Goal: Find specific page/section: Find specific page/section

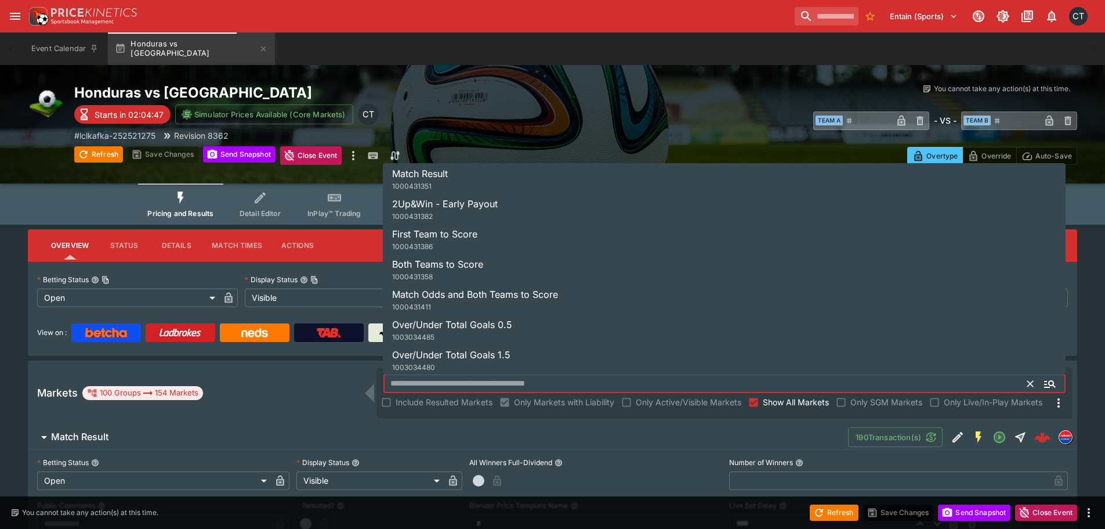
click at [475, 379] on input "text" at bounding box center [706, 383] width 645 height 19
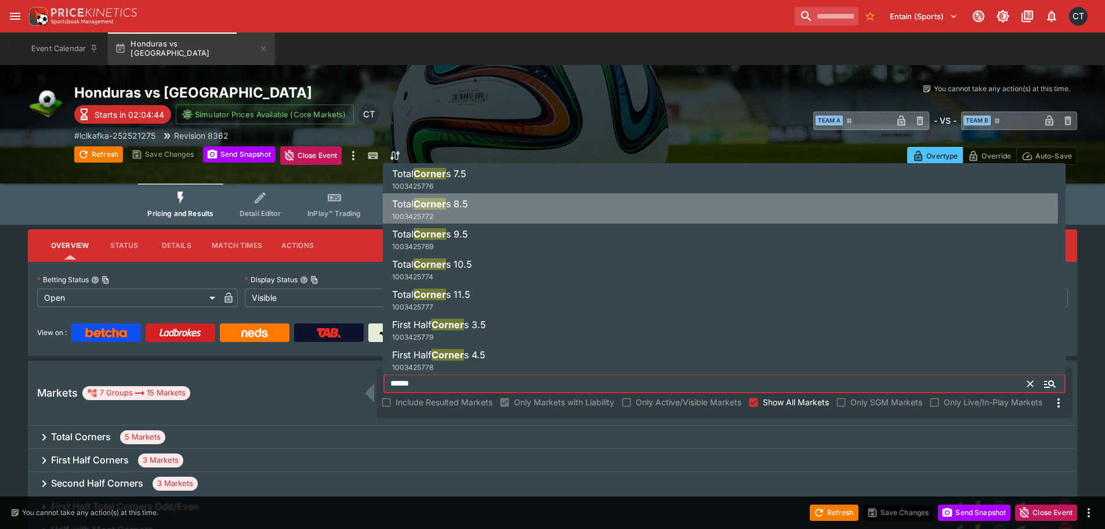
click at [547, 209] on li "Total Corner s 8.5 1003425772" at bounding box center [724, 209] width 683 height 32
type input "**********"
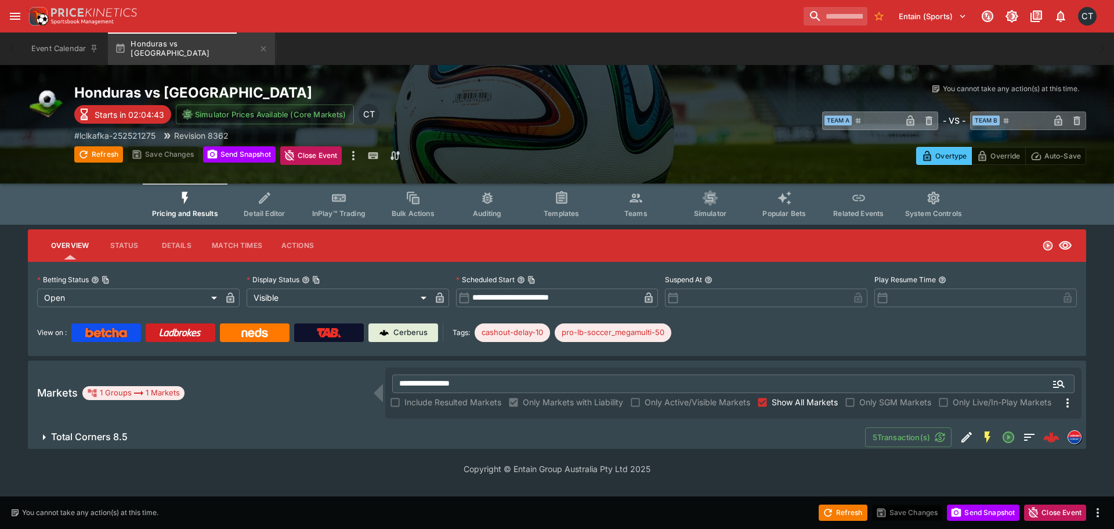
click at [113, 435] on h6 "Total Corners 8.5" at bounding box center [89, 437] width 77 height 12
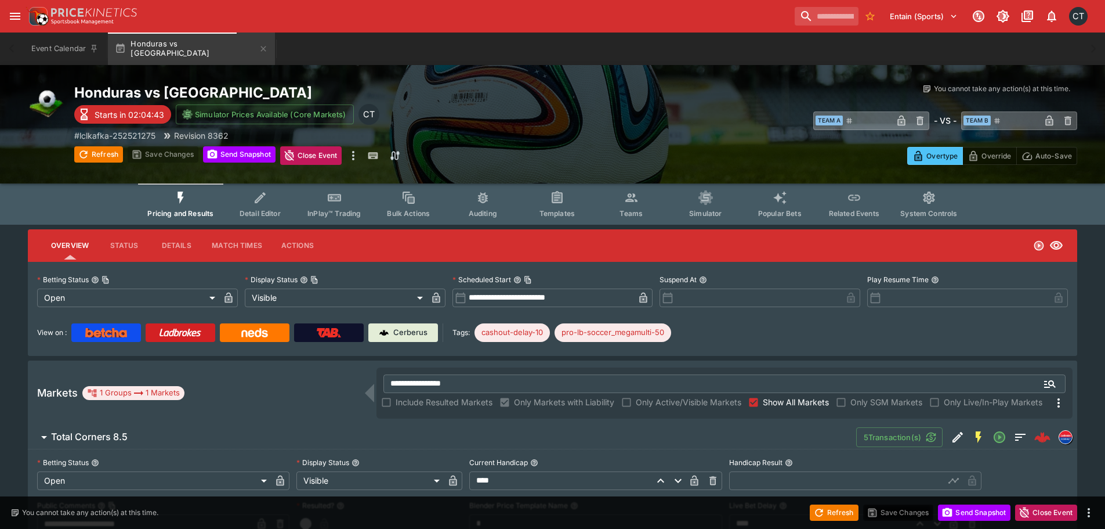
scroll to position [261, 0]
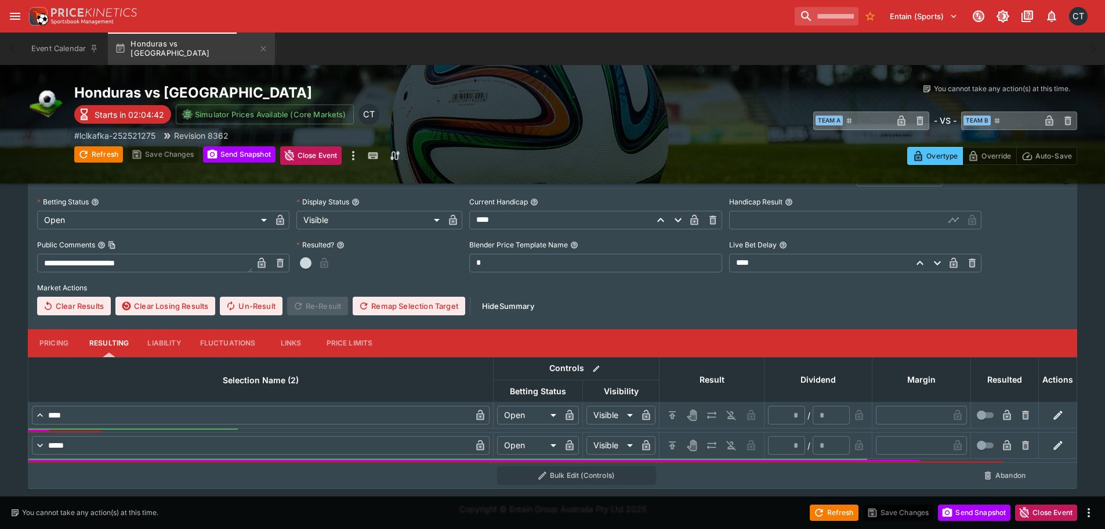
click at [57, 344] on button "Pricing" at bounding box center [54, 343] width 52 height 28
